Goal: Navigation & Orientation: Find specific page/section

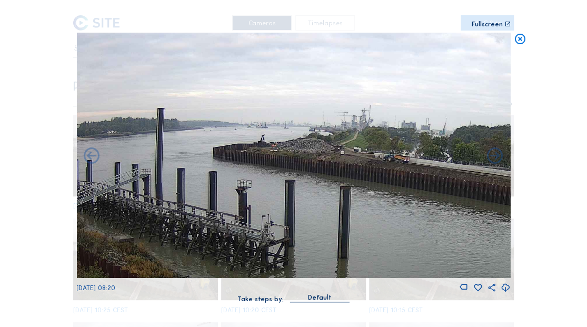
click at [520, 43] on icon at bounding box center [519, 39] width 13 height 13
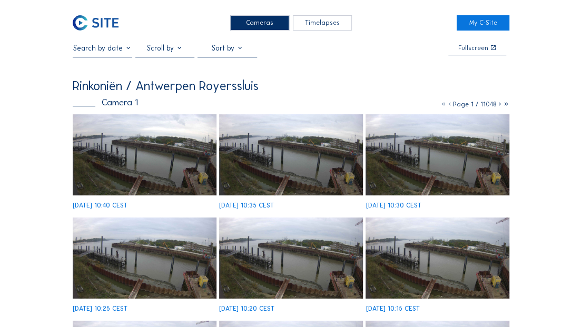
click at [93, 21] on img at bounding box center [96, 22] width 46 height 15
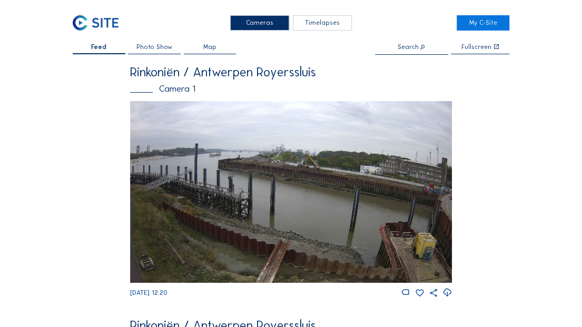
click at [345, 156] on img at bounding box center [291, 192] width 322 height 182
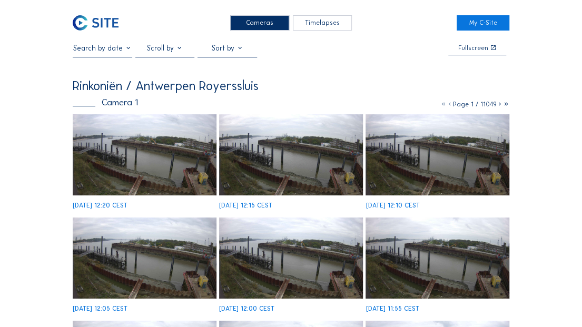
click at [260, 179] on img at bounding box center [290, 154] width 143 height 81
